Goal: Task Accomplishment & Management: Use online tool/utility

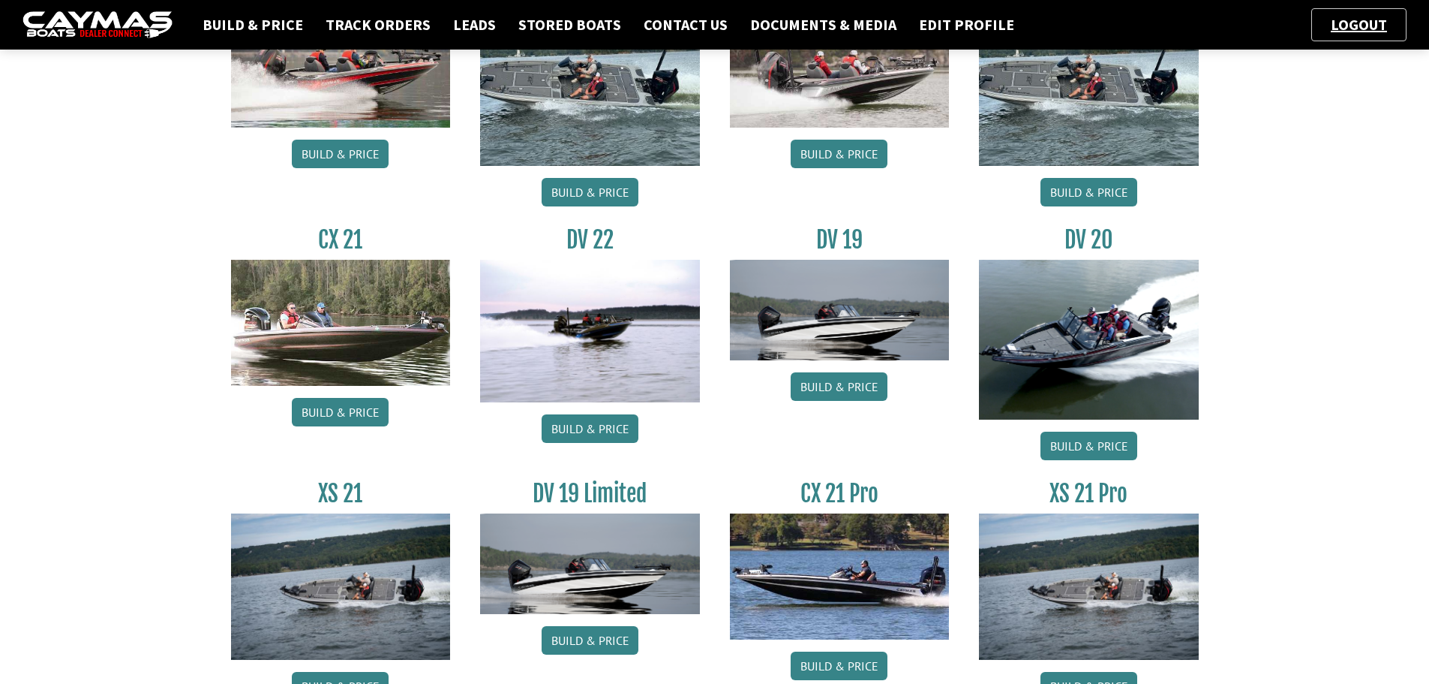
scroll to position [1125, 0]
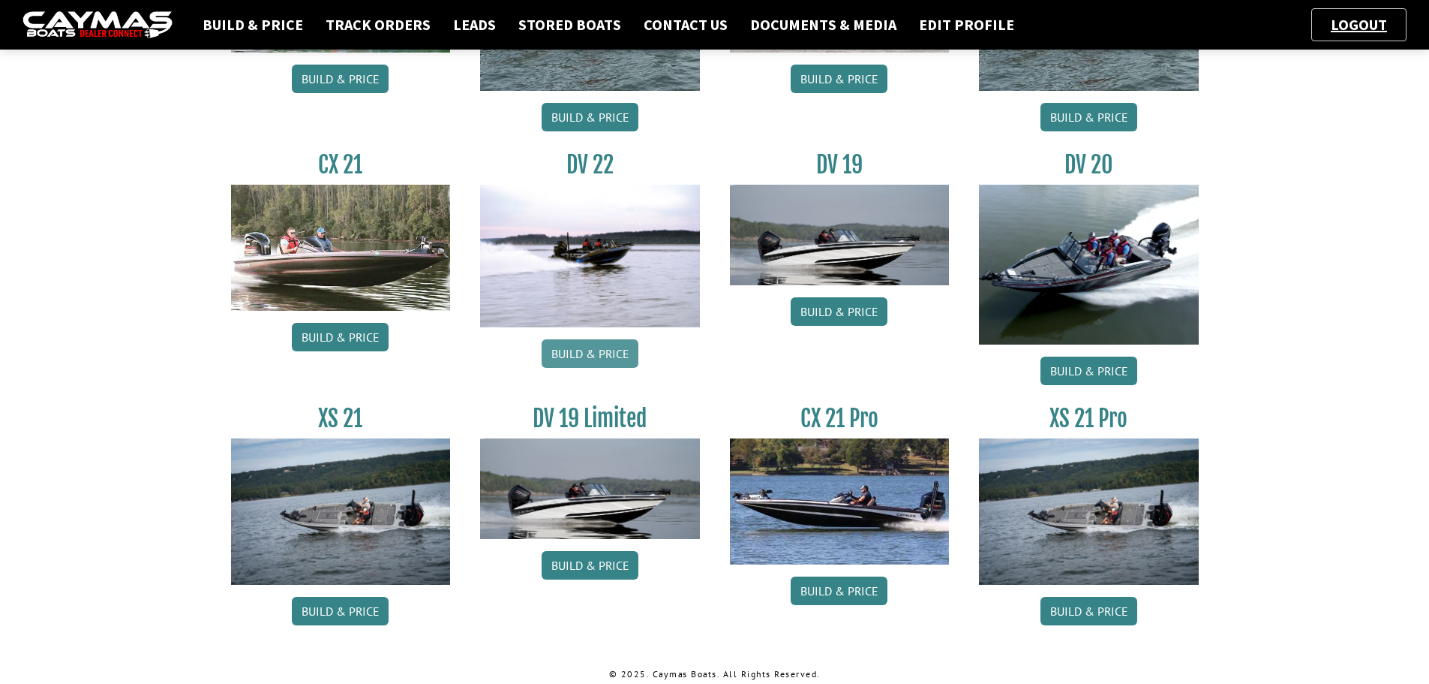
click at [621, 345] on link "Build & Price" at bounding box center [590, 353] width 97 height 29
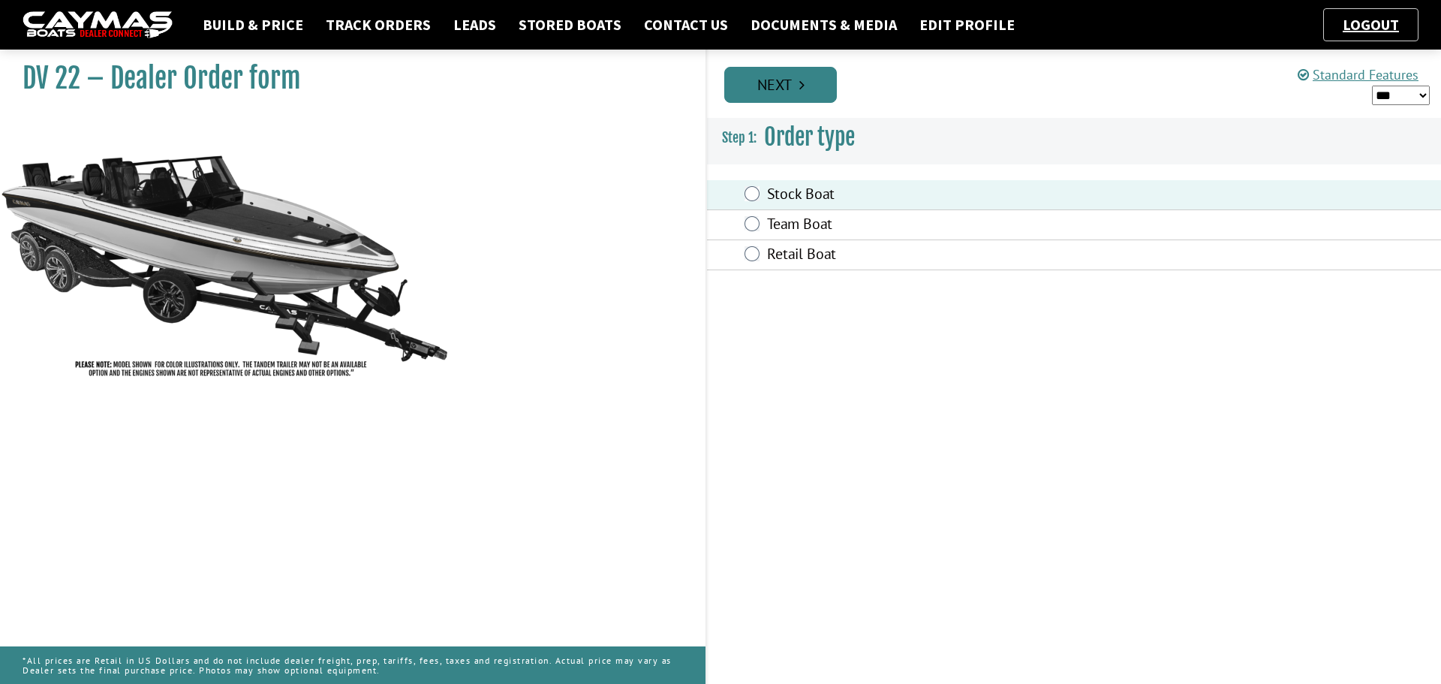
click at [763, 83] on link "Next" at bounding box center [780, 85] width 113 height 36
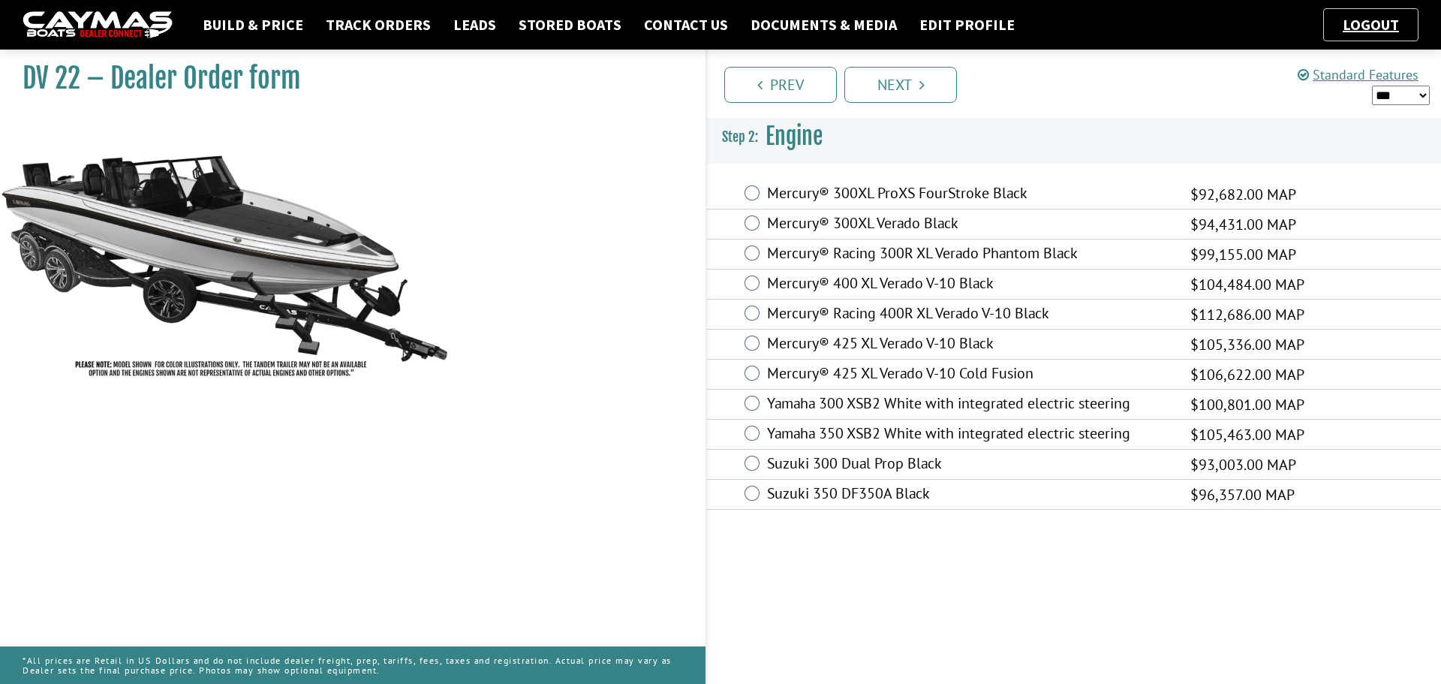
click at [1396, 94] on select "*** ****** ******" at bounding box center [1401, 96] width 58 height 20
click at [1372, 86] on select "*** ****** ******" at bounding box center [1401, 96] width 58 height 20
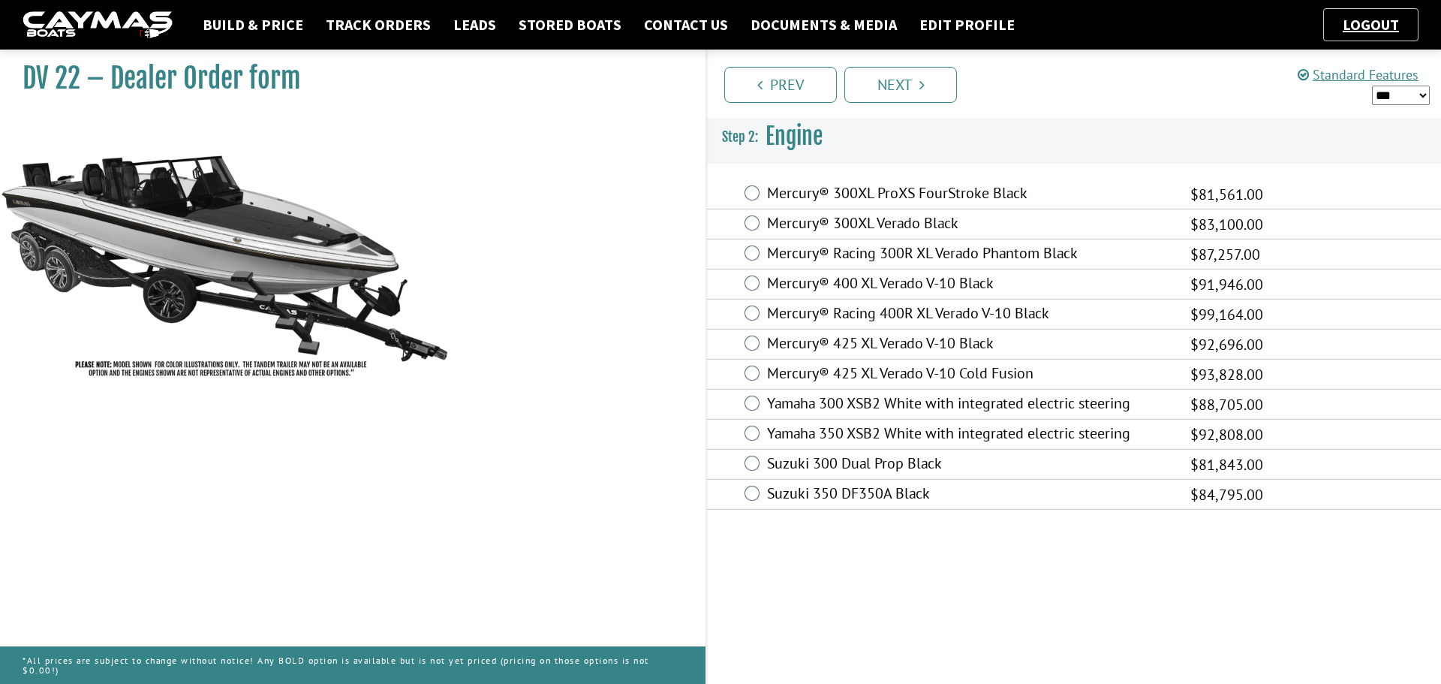
click at [1402, 90] on select "*** ****** ******" at bounding box center [1401, 96] width 58 height 20
select select "*"
click at [1372, 86] on select "*** ****** ******" at bounding box center [1401, 96] width 58 height 20
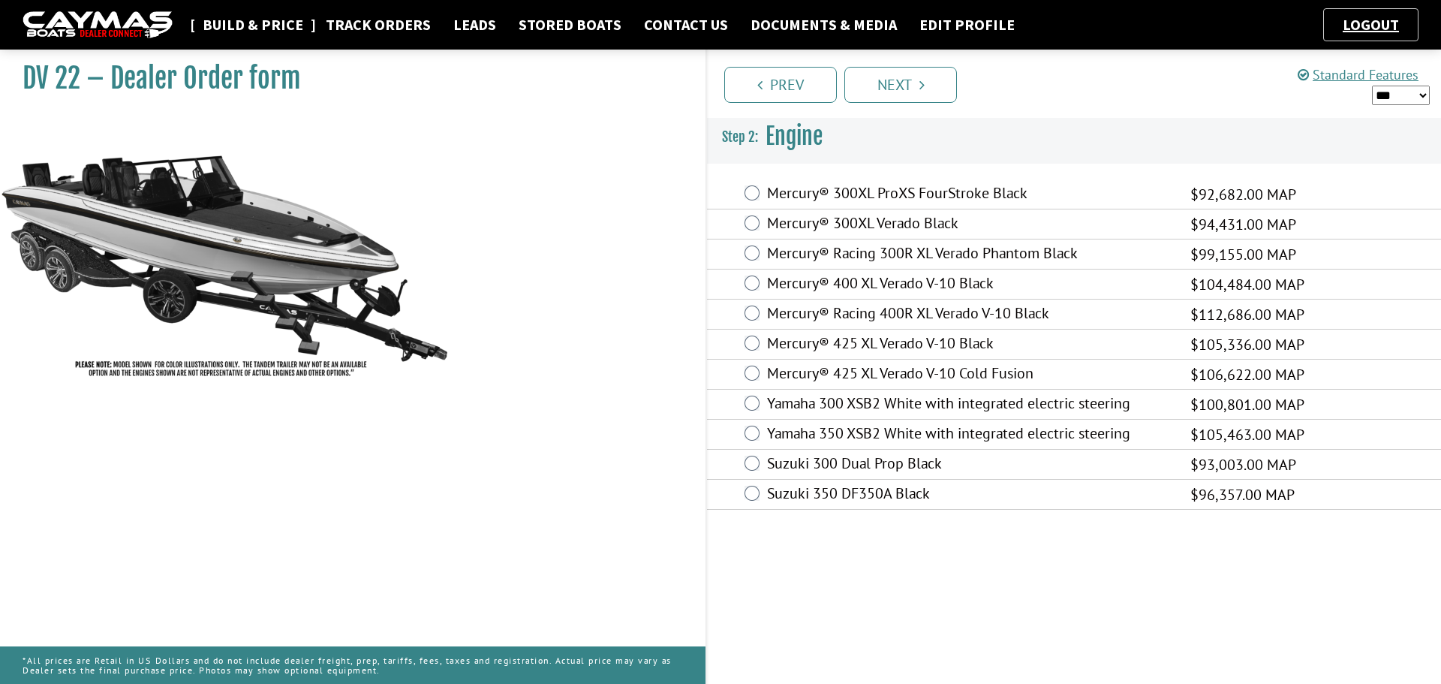
click at [228, 28] on link "Build & Price" at bounding box center [253, 25] width 116 height 20
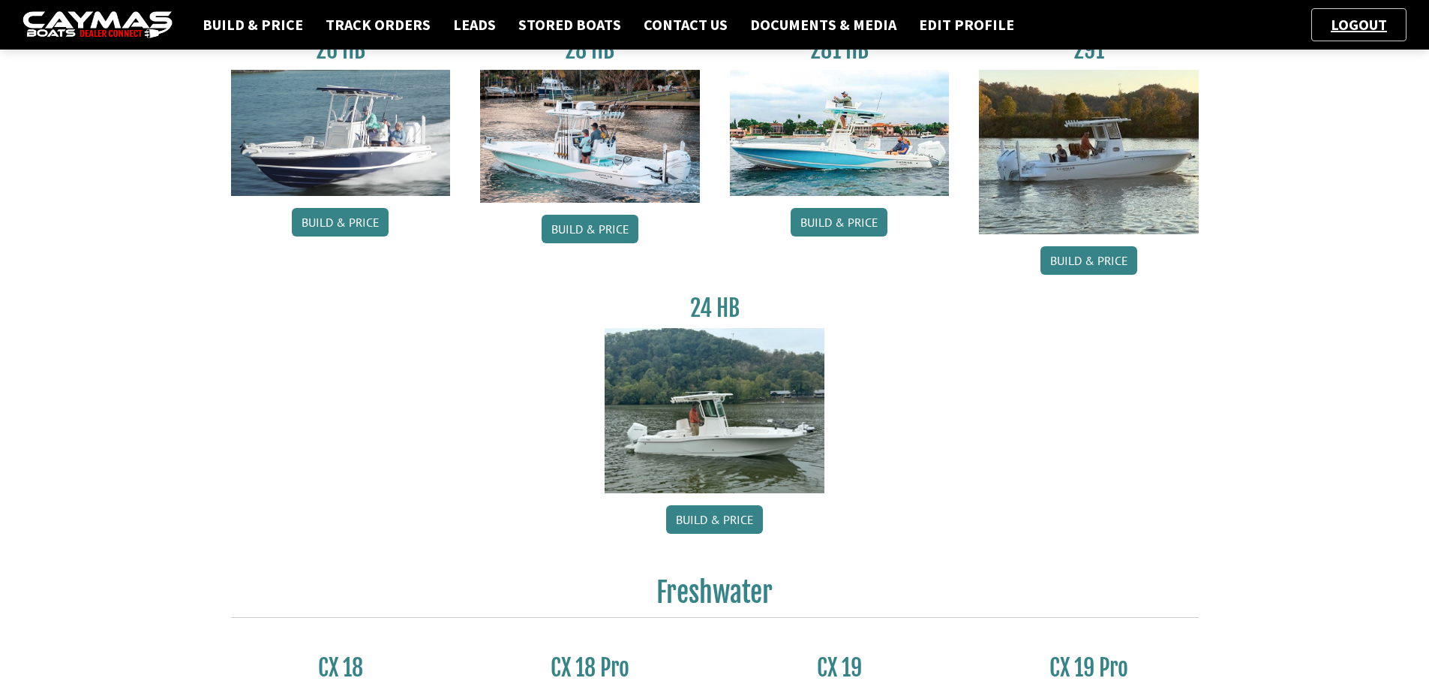
scroll to position [150, 0]
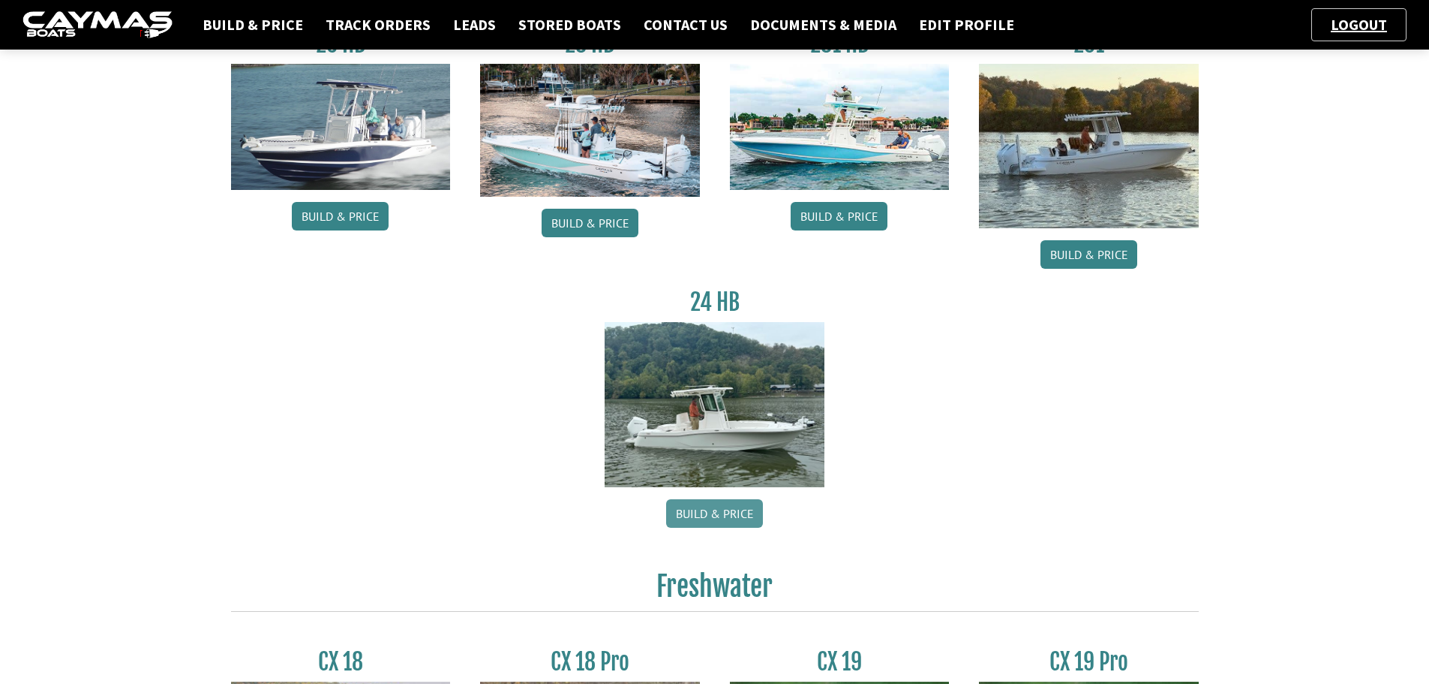
click at [697, 515] on link "Build & Price" at bounding box center [714, 513] width 97 height 29
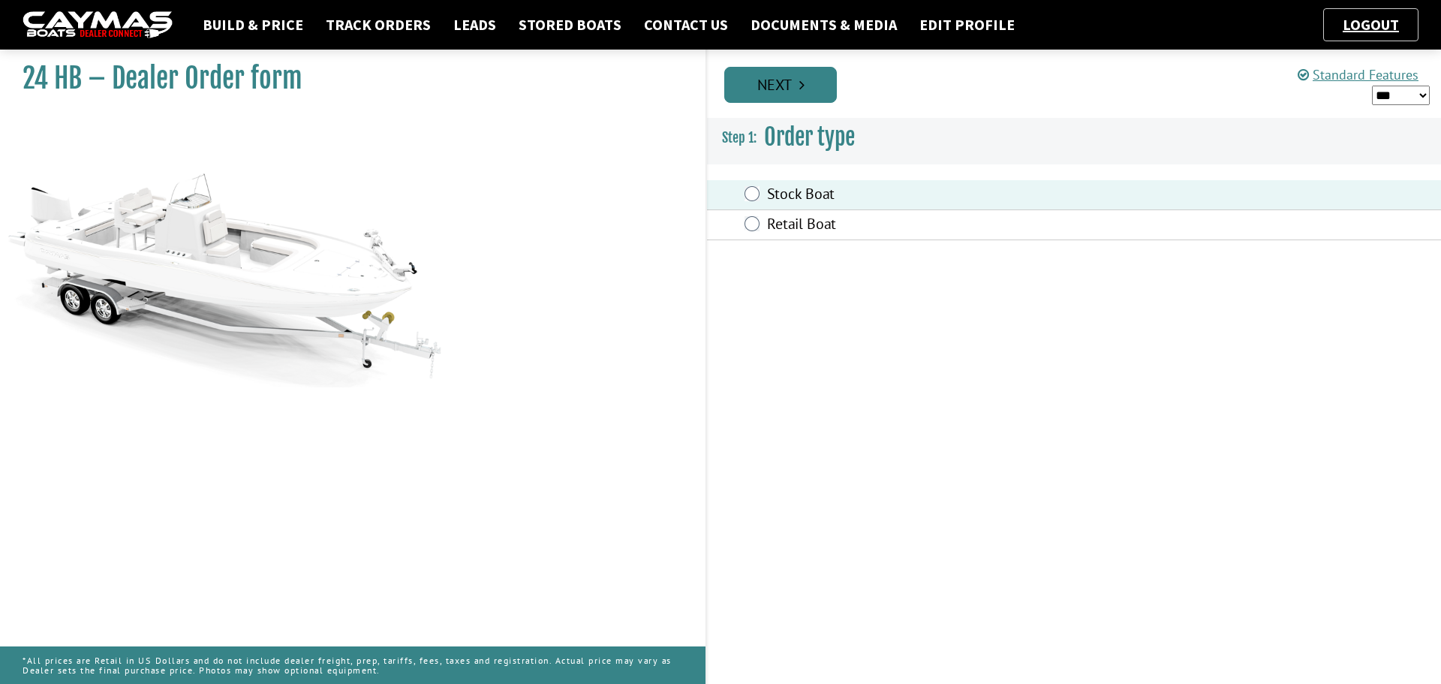
click at [770, 77] on link "Next" at bounding box center [780, 85] width 113 height 36
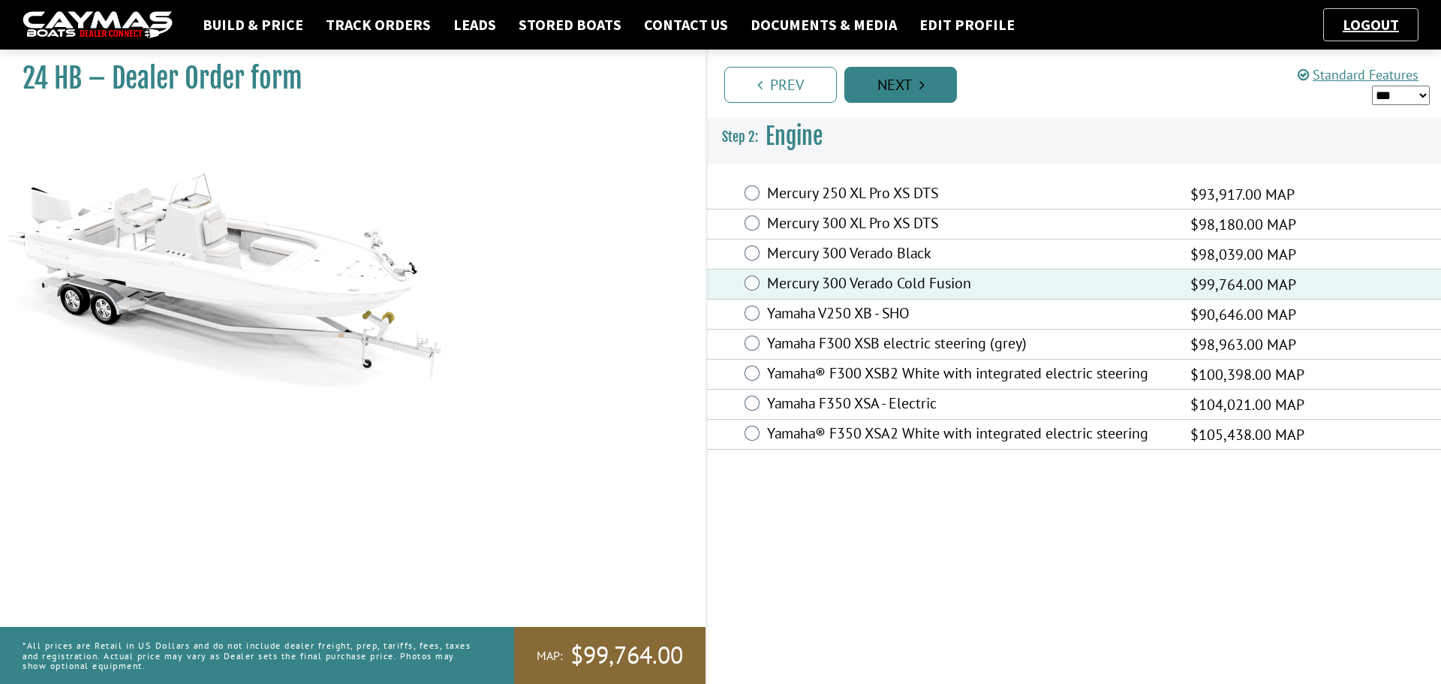
click at [904, 90] on link "Next" at bounding box center [900, 85] width 113 height 36
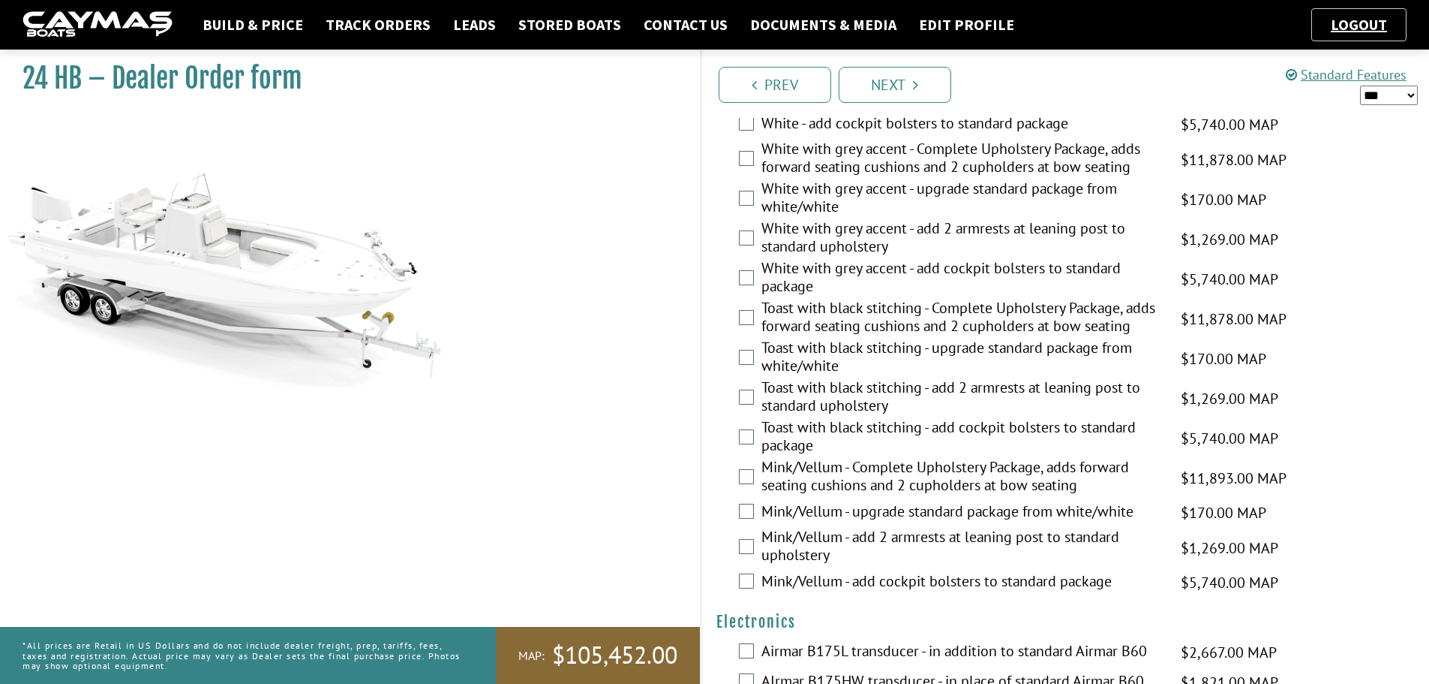
scroll to position [2476, 0]
click at [899, 91] on link "Next" at bounding box center [895, 85] width 113 height 36
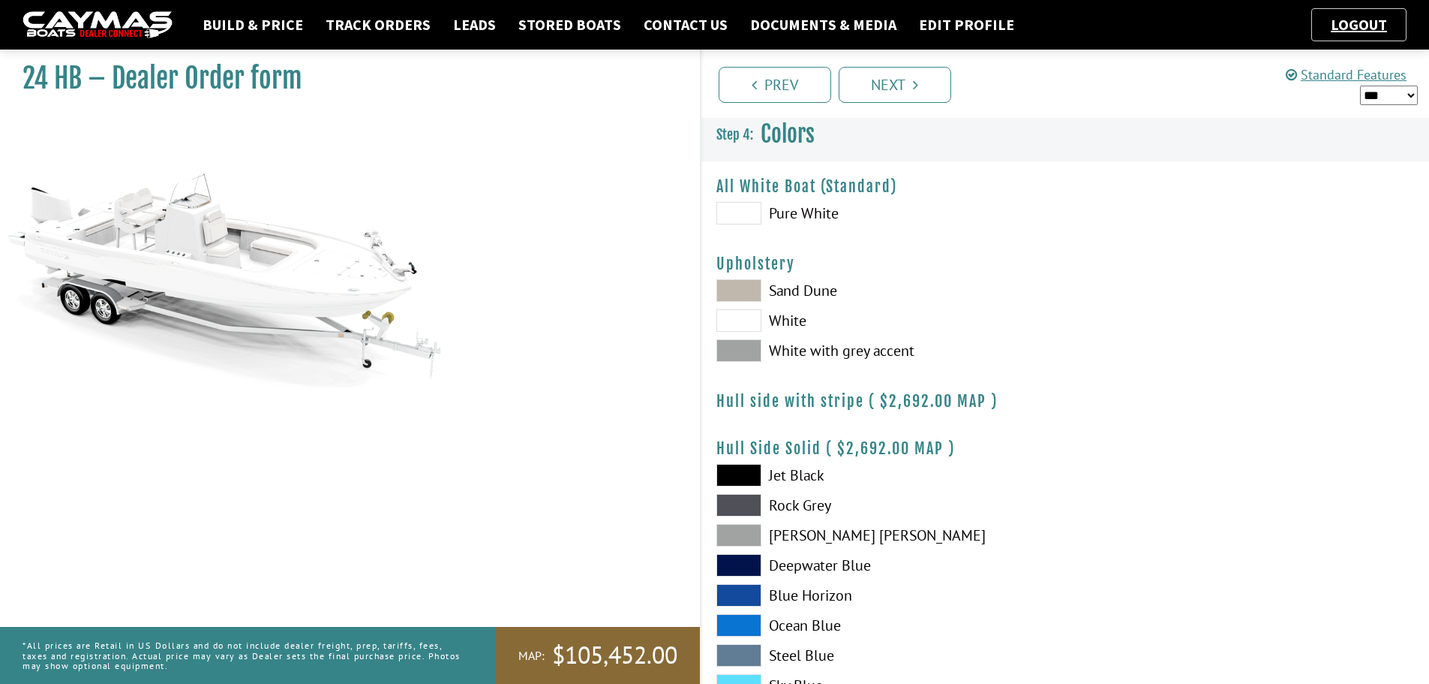
scroll to position [0, 0]
click at [736, 352] on span at bounding box center [739, 351] width 45 height 23
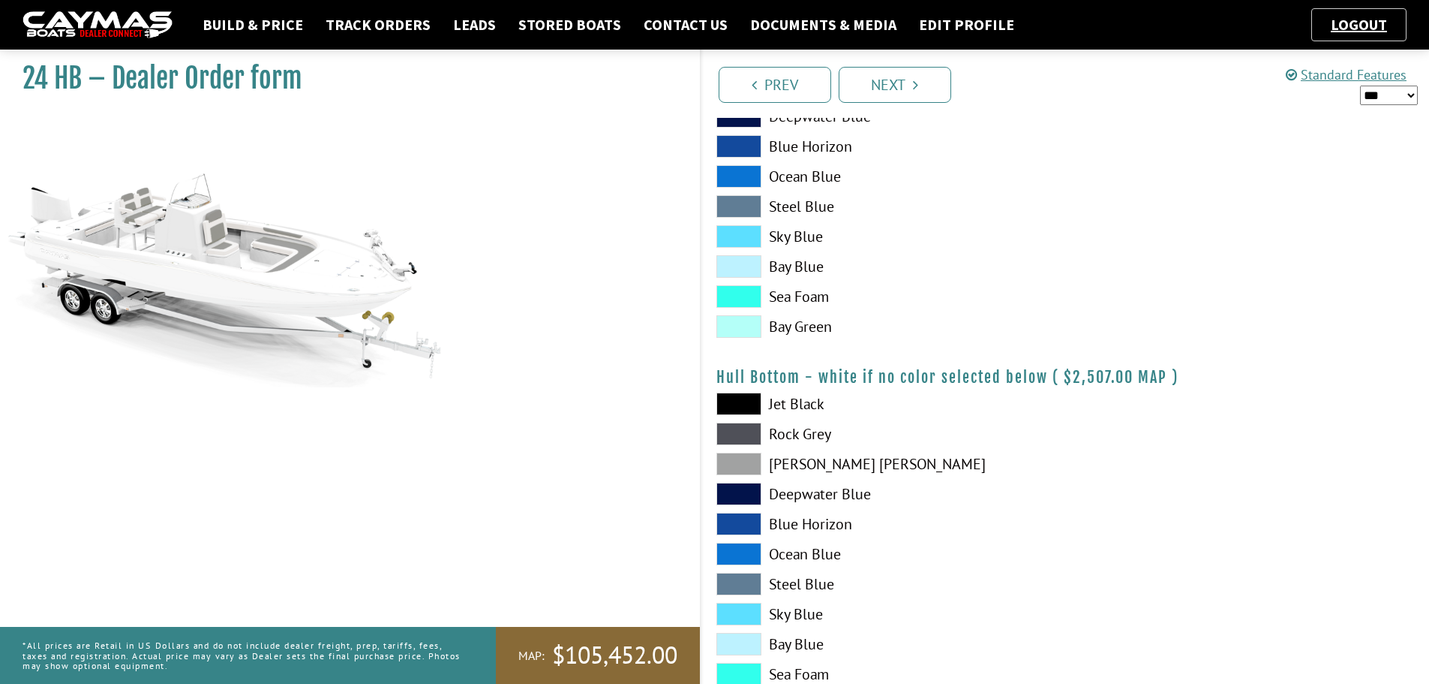
scroll to position [450, 0]
click at [734, 401] on span at bounding box center [739, 403] width 45 height 23
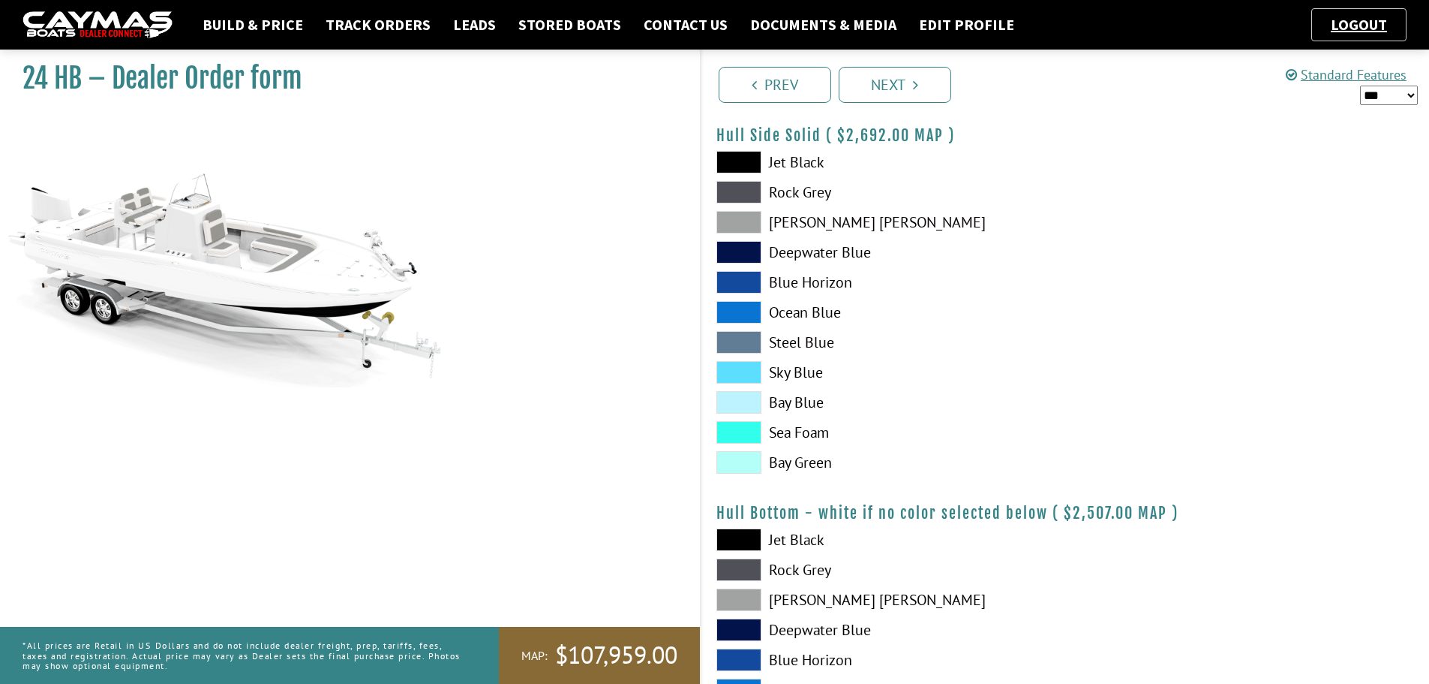
scroll to position [275, 0]
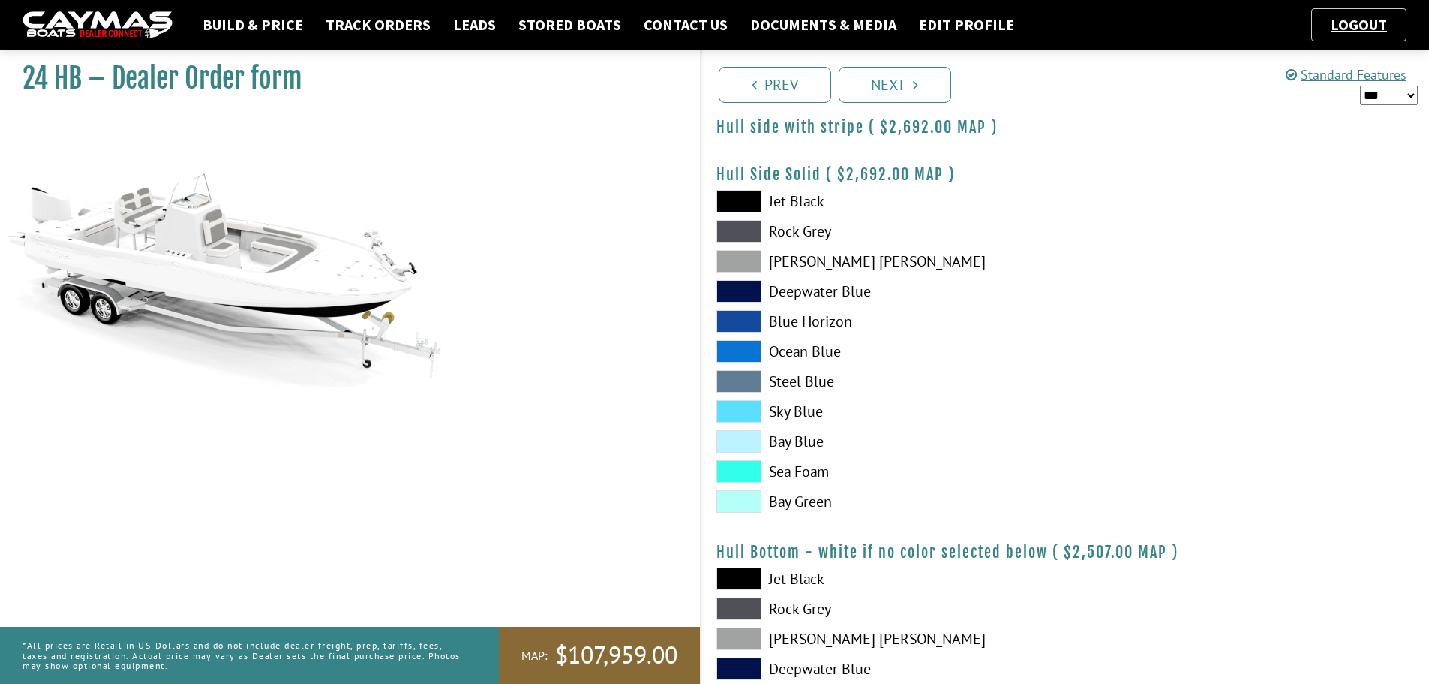
click at [735, 291] on span at bounding box center [739, 291] width 45 height 23
click at [739, 293] on span at bounding box center [739, 291] width 45 height 23
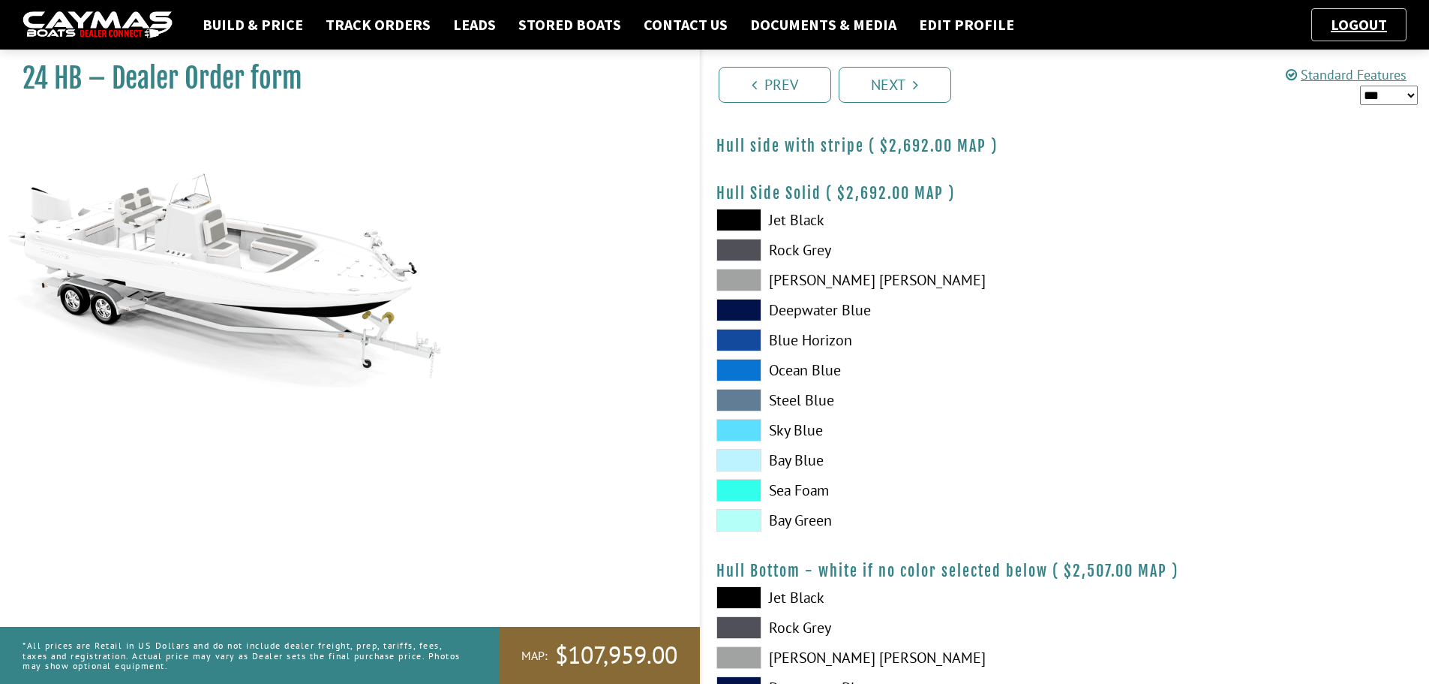
scroll to position [50, 0]
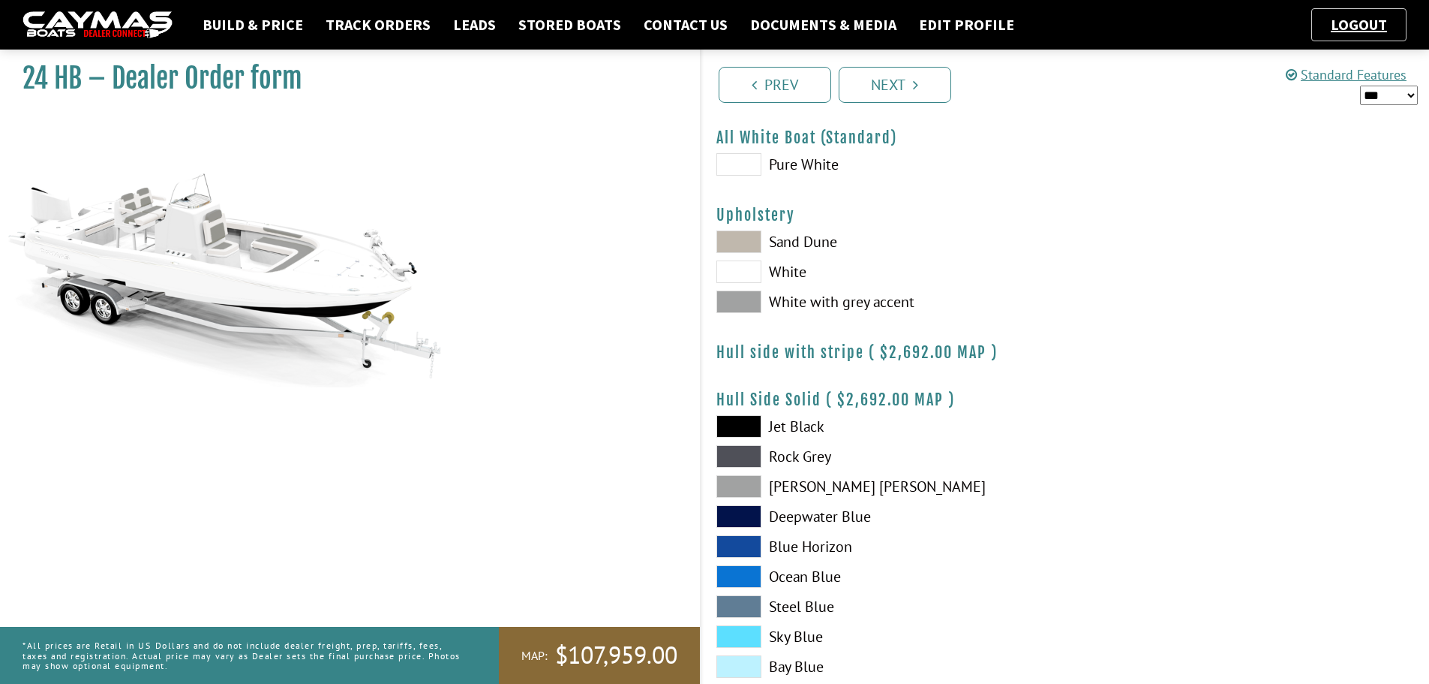
click at [735, 164] on span at bounding box center [739, 164] width 45 height 23
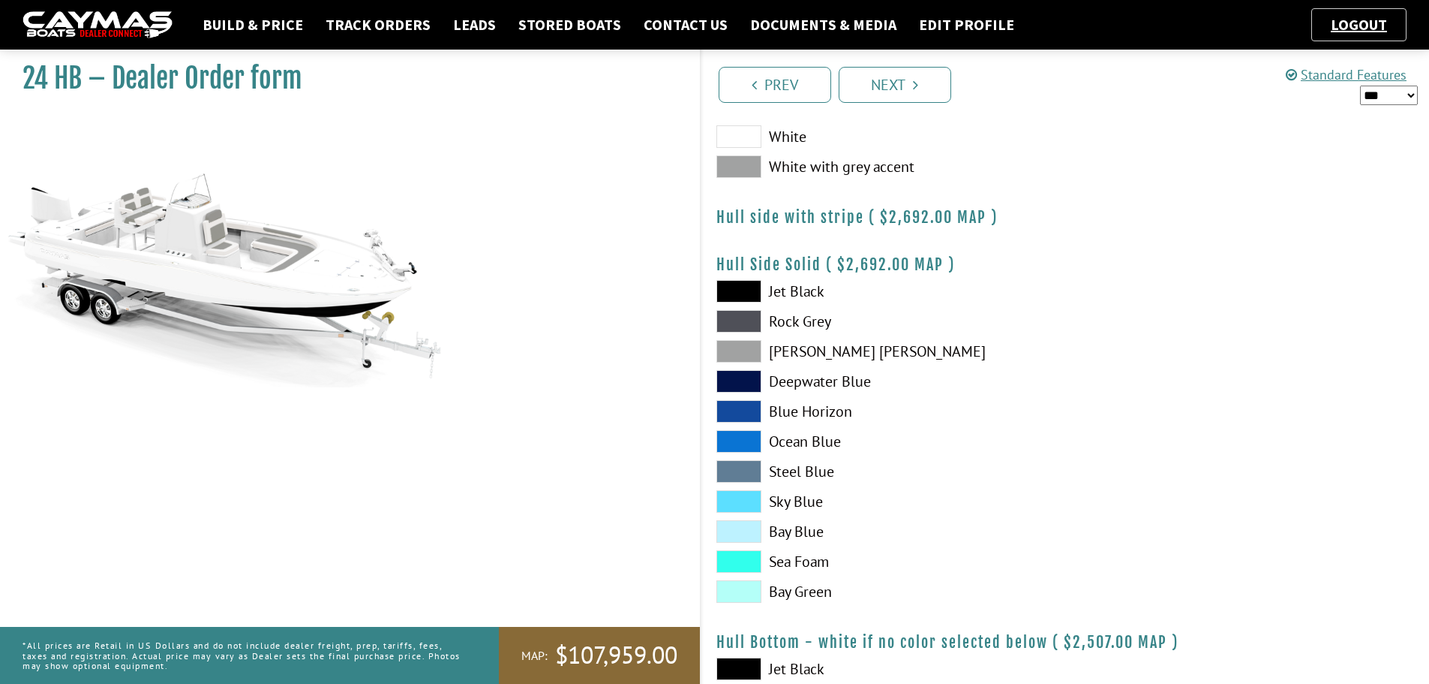
scroll to position [200, 0]
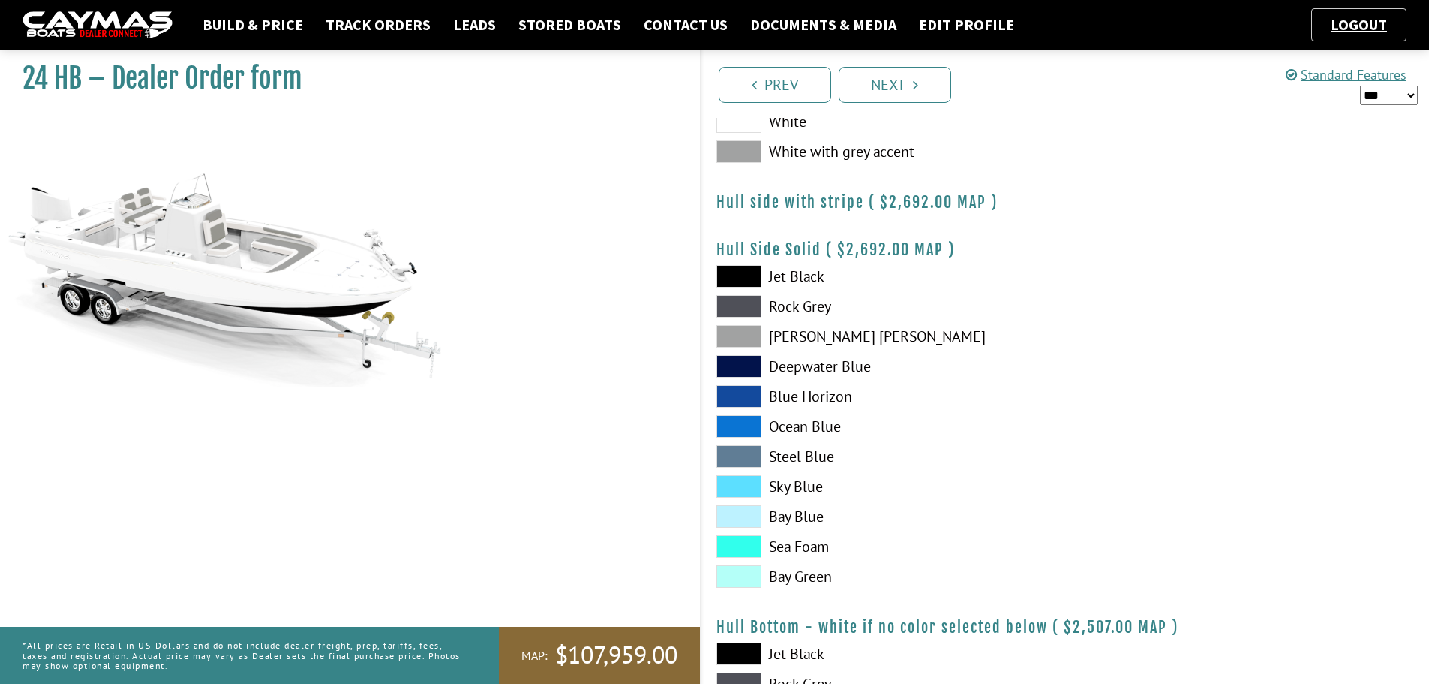
click at [732, 270] on span at bounding box center [739, 276] width 45 height 23
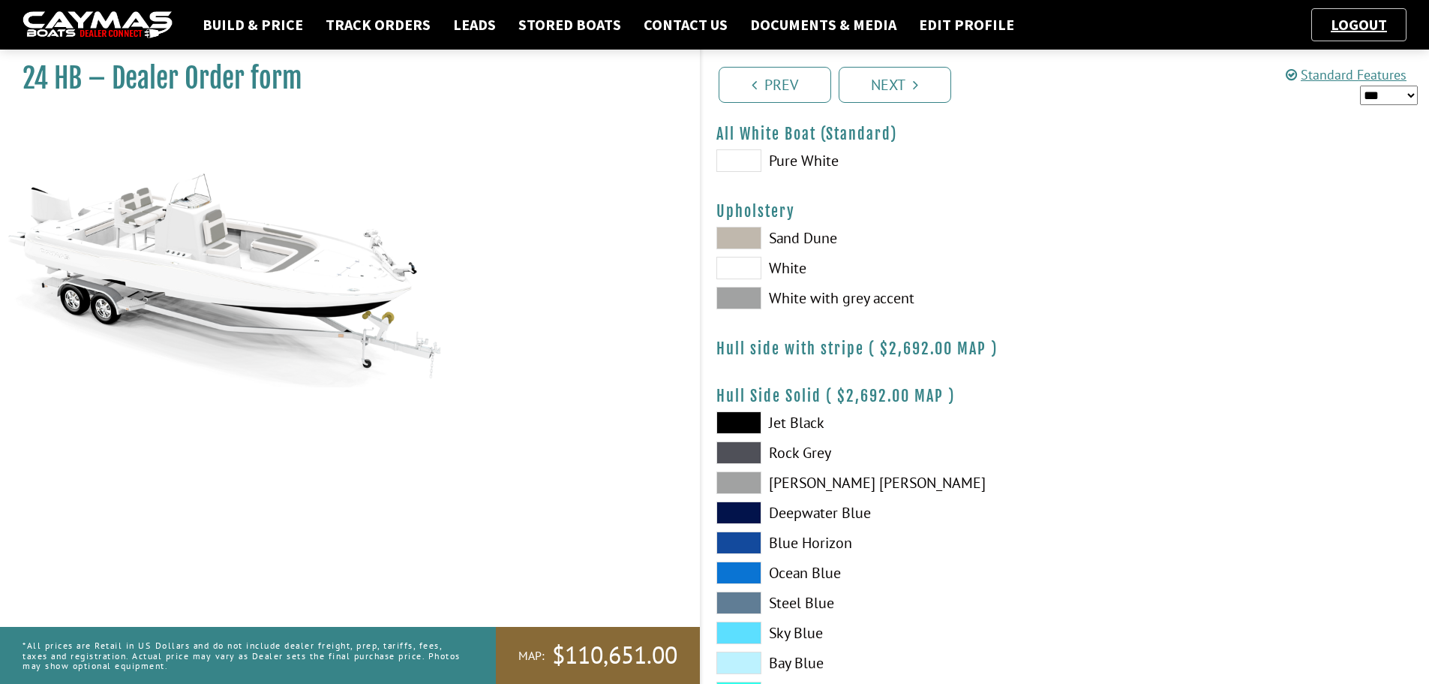
scroll to position [50, 0]
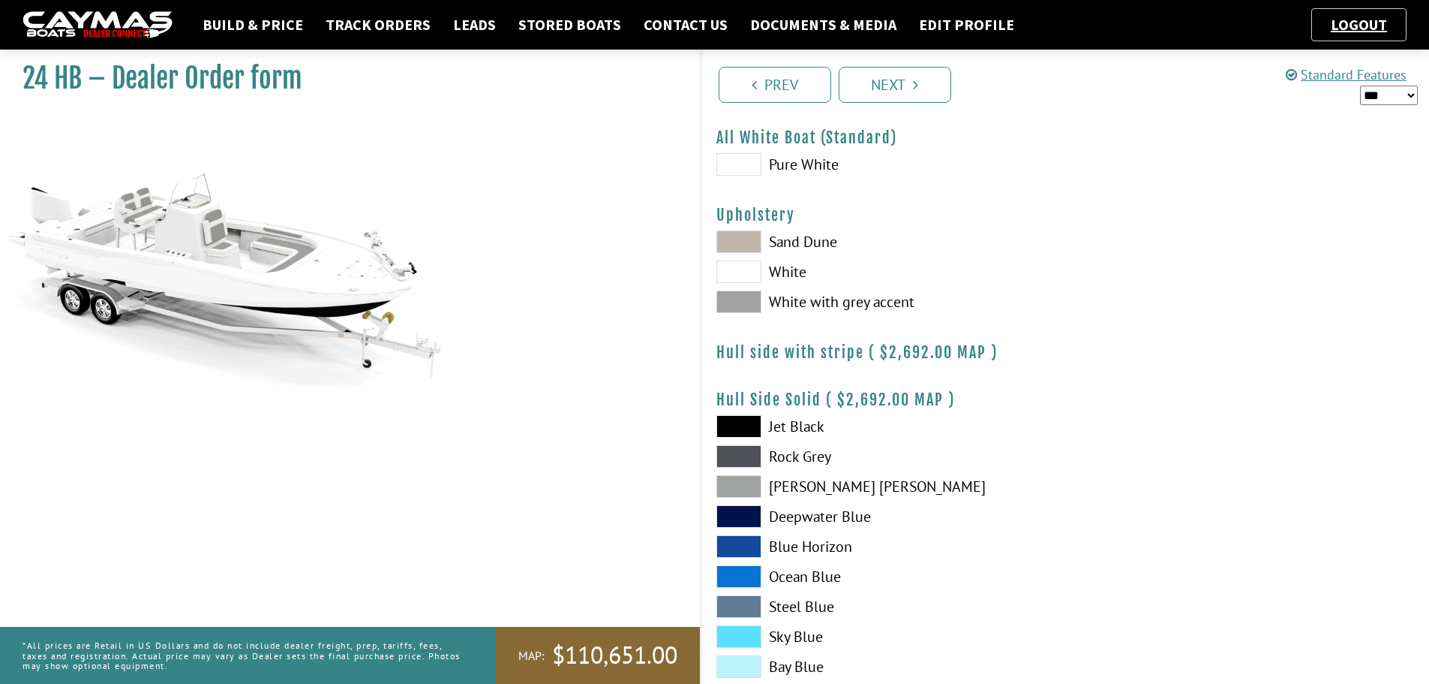
click at [742, 164] on span at bounding box center [739, 164] width 45 height 23
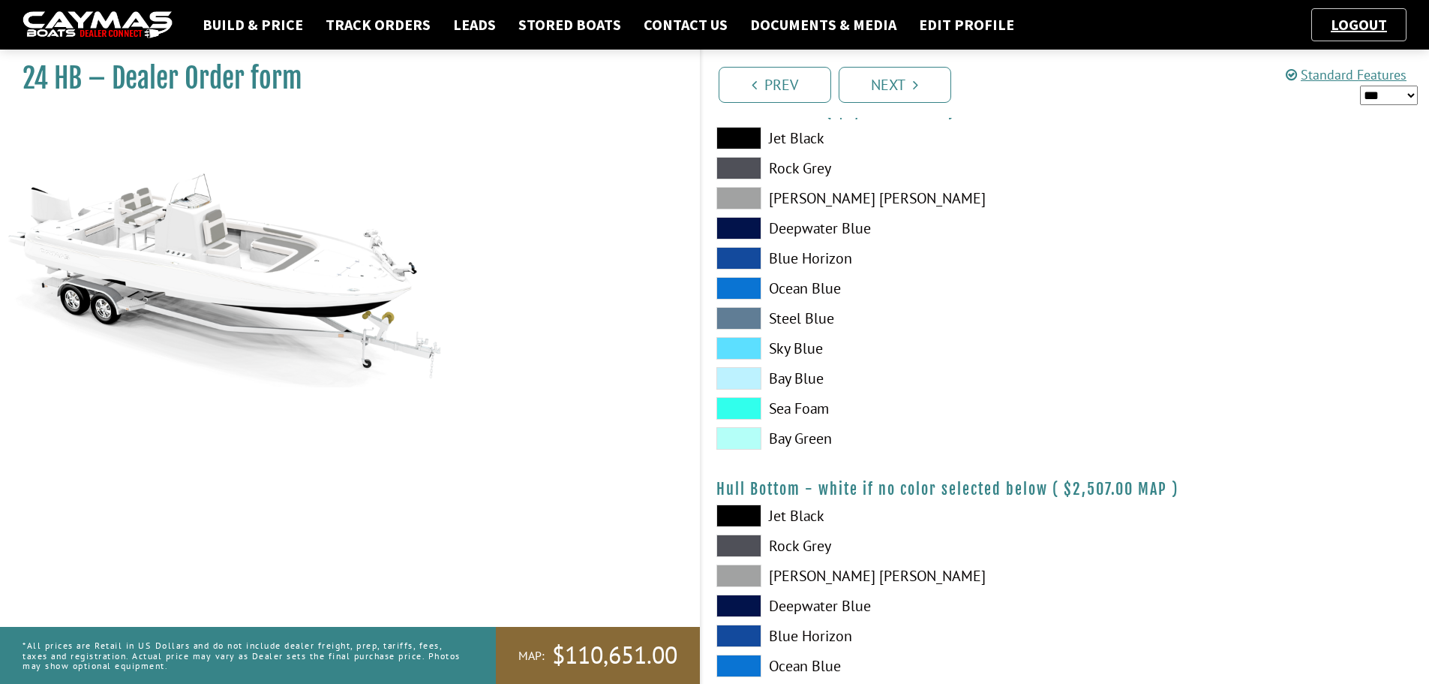
scroll to position [350, 0]
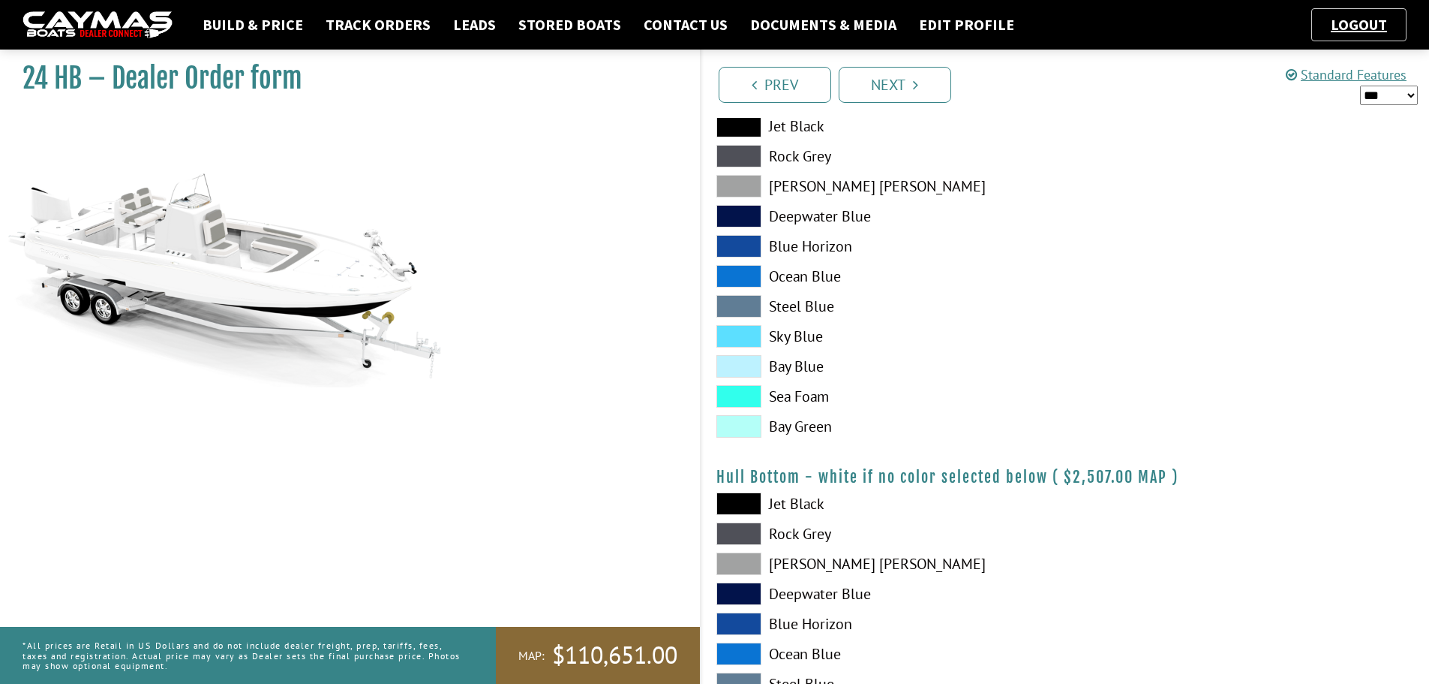
click at [728, 329] on span at bounding box center [739, 336] width 45 height 23
click at [882, 92] on link "Next" at bounding box center [895, 85] width 113 height 36
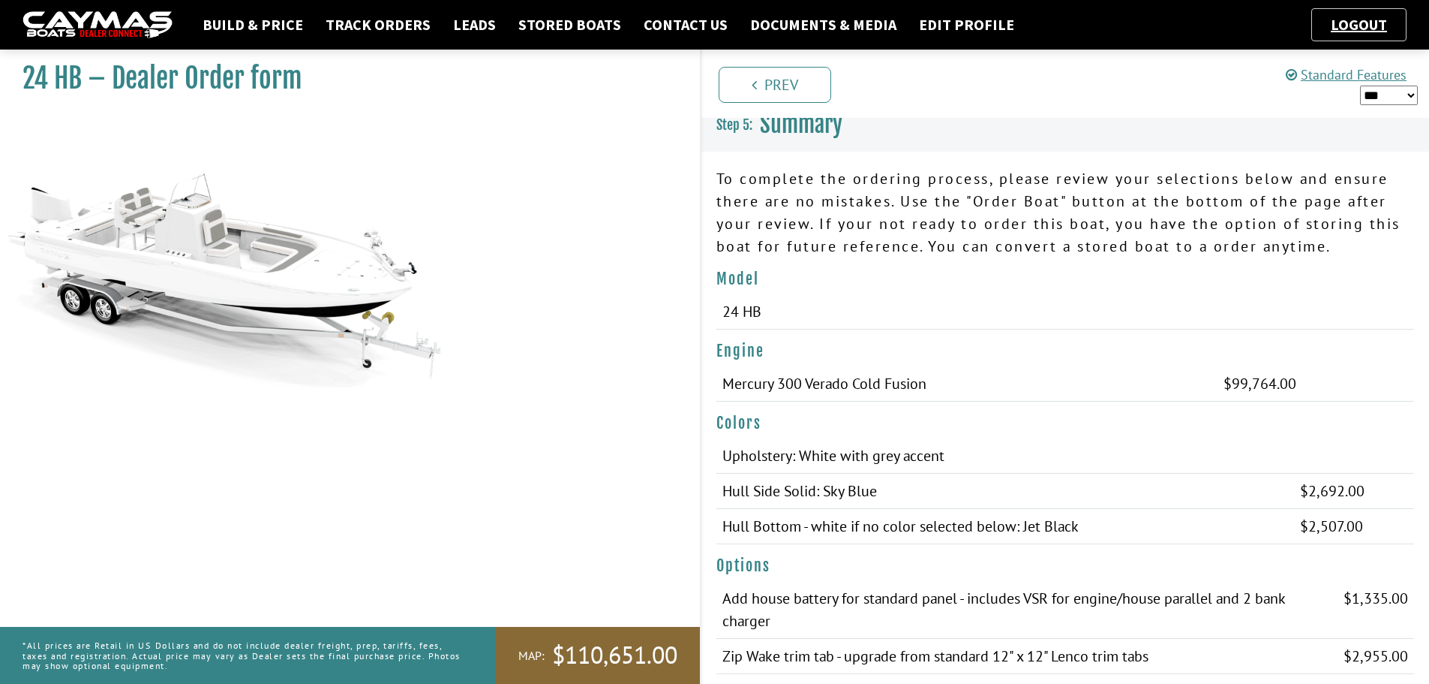
scroll to position [0, 0]
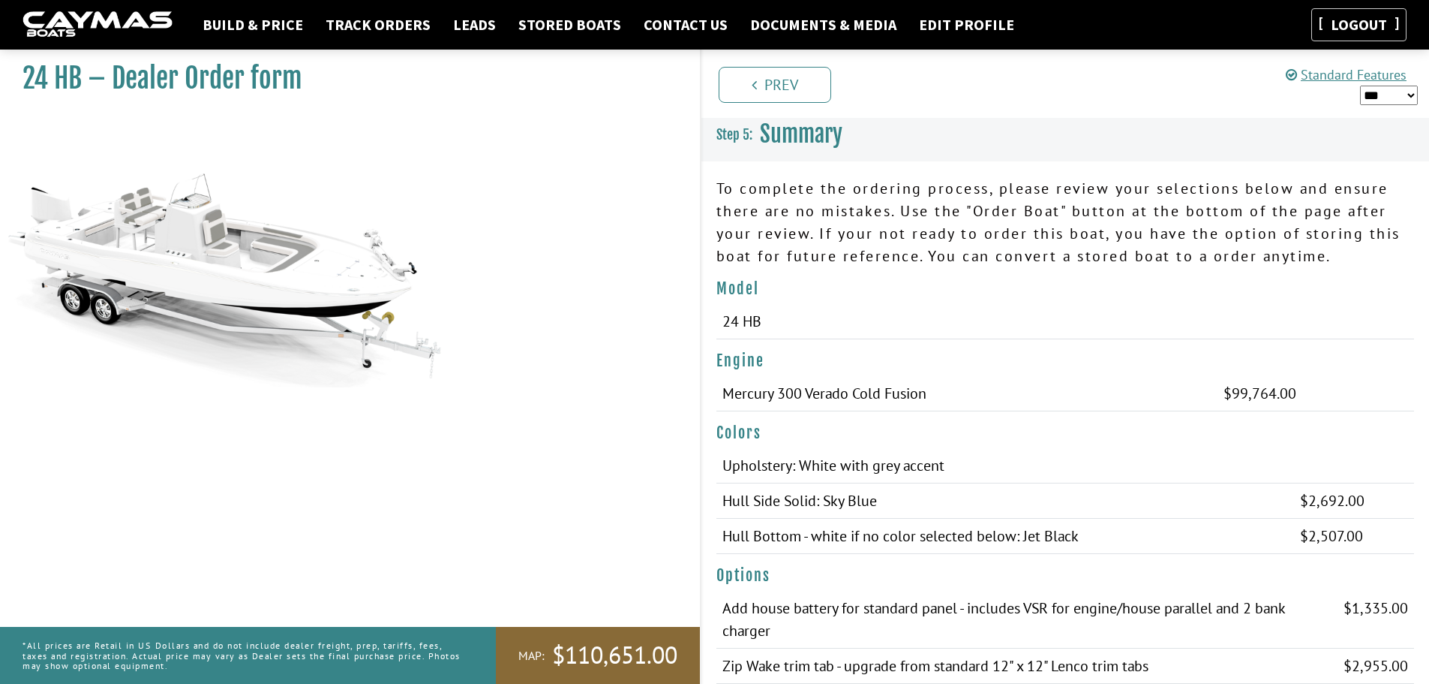
click at [1345, 28] on link "Logout" at bounding box center [1359, 24] width 71 height 19
